Goal: Navigation & Orientation: Go to known website

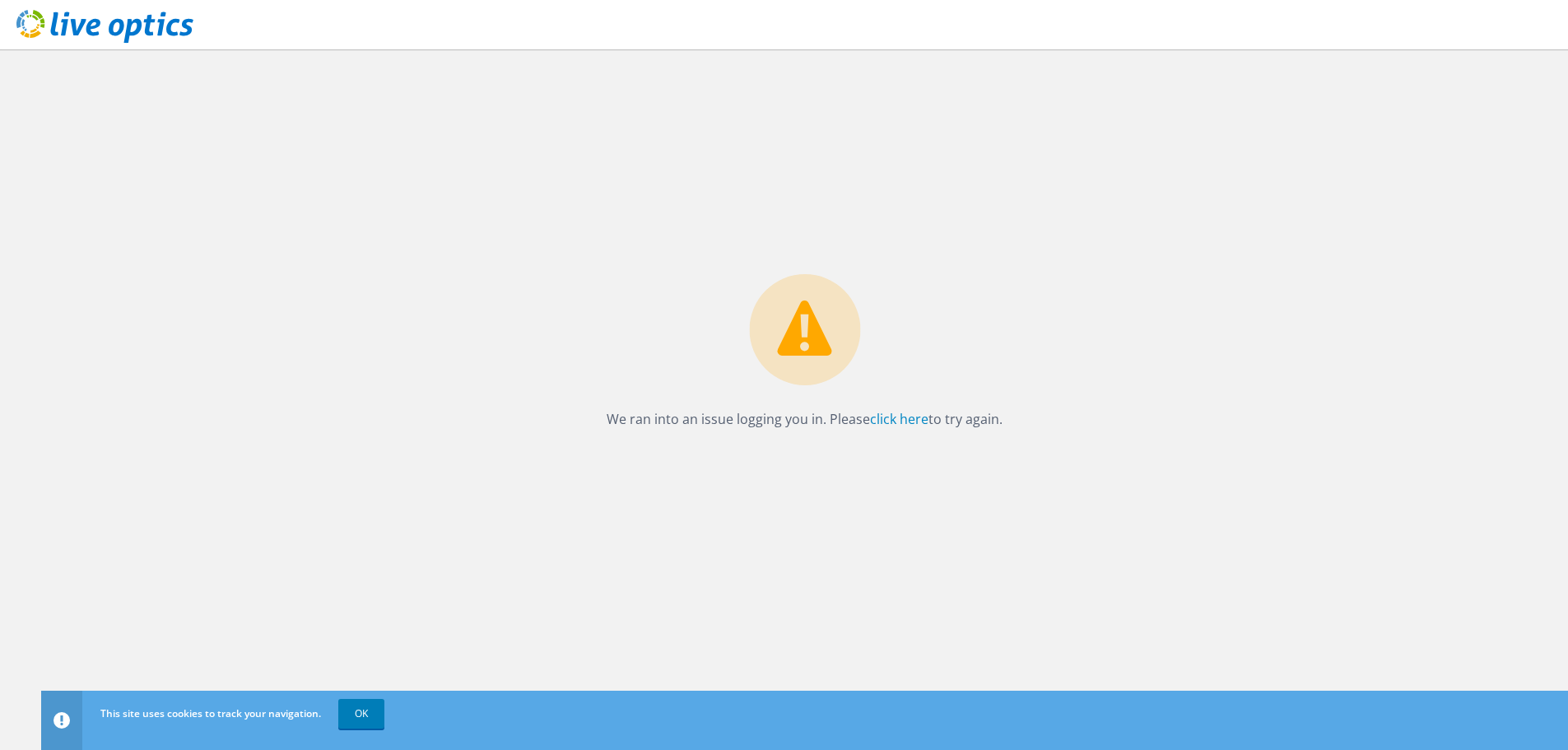
click at [512, 343] on div "We ran into an issue logging you in. Please click here to try again." at bounding box center [805, 400] width 1527 height 701
click at [371, 706] on link "OK" at bounding box center [362, 714] width 46 height 30
